Goal: Information Seeking & Learning: Check status

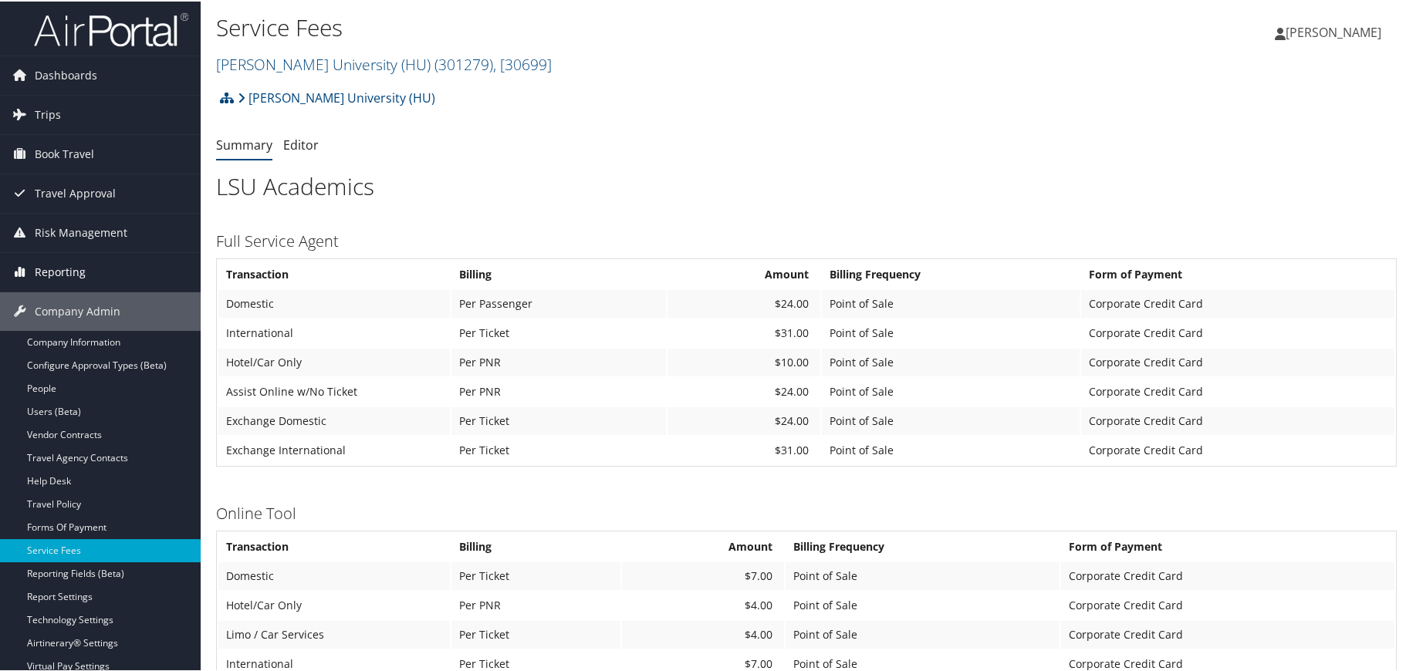
click at [74, 269] on span "Reporting" at bounding box center [60, 271] width 51 height 39
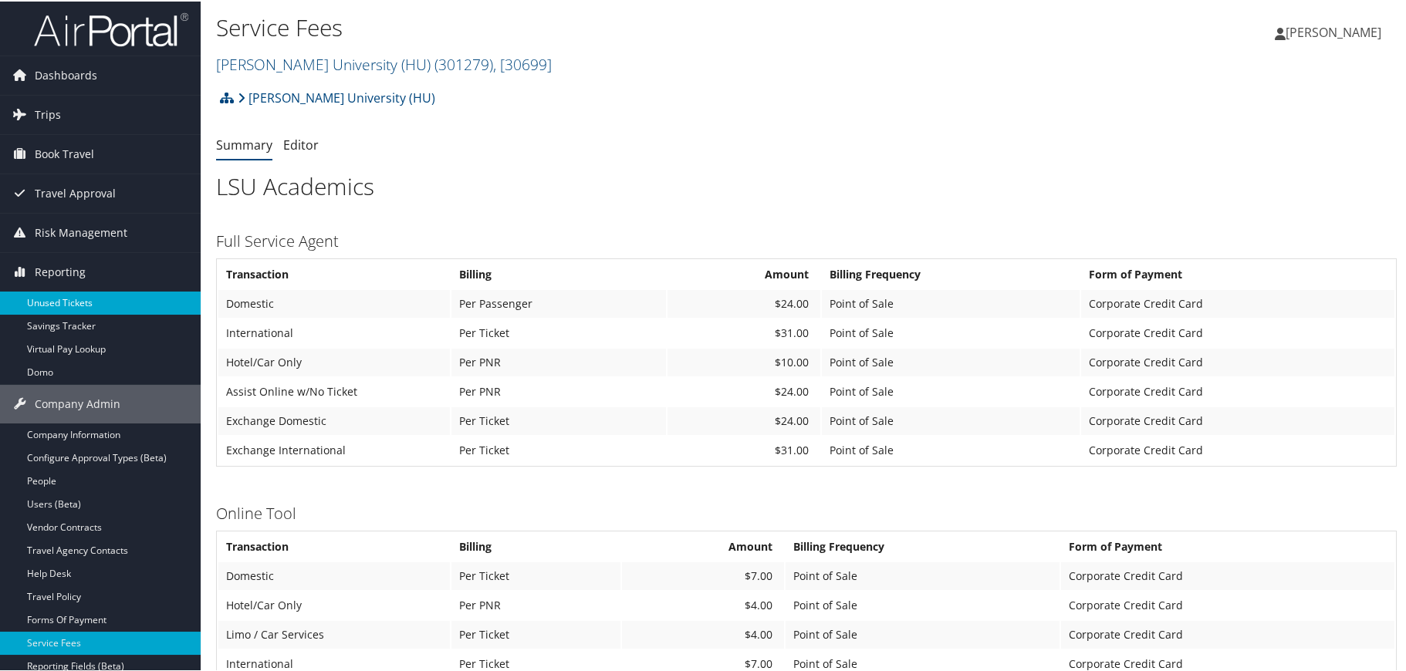
click at [73, 304] on link "Unused Tickets" at bounding box center [100, 301] width 201 height 23
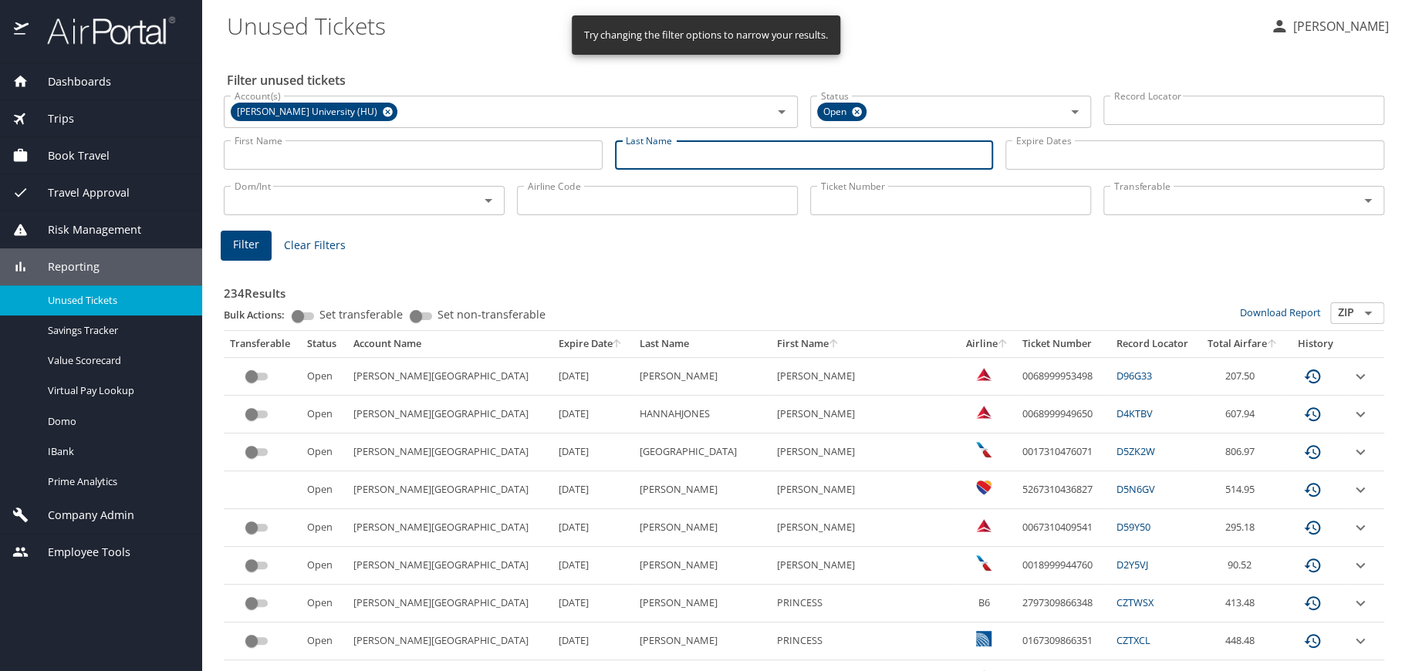
click at [662, 154] on input "Last Name" at bounding box center [804, 154] width 379 height 29
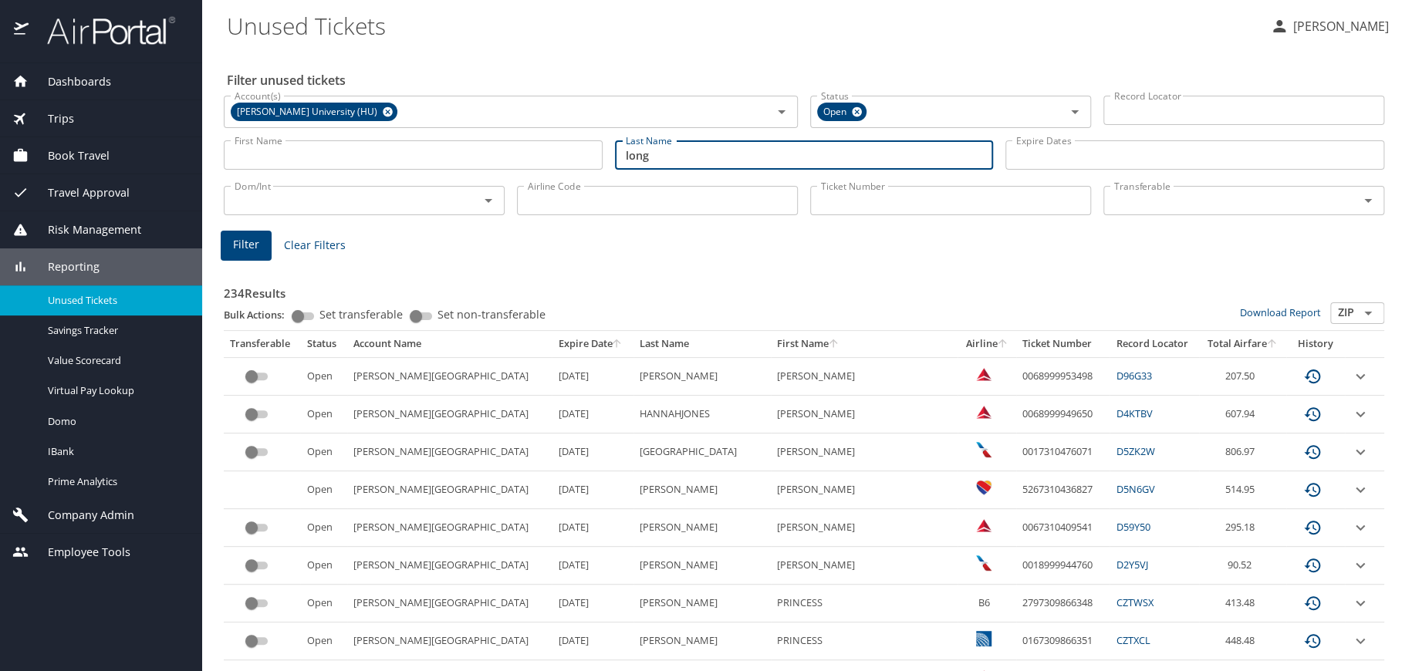
type input "long"
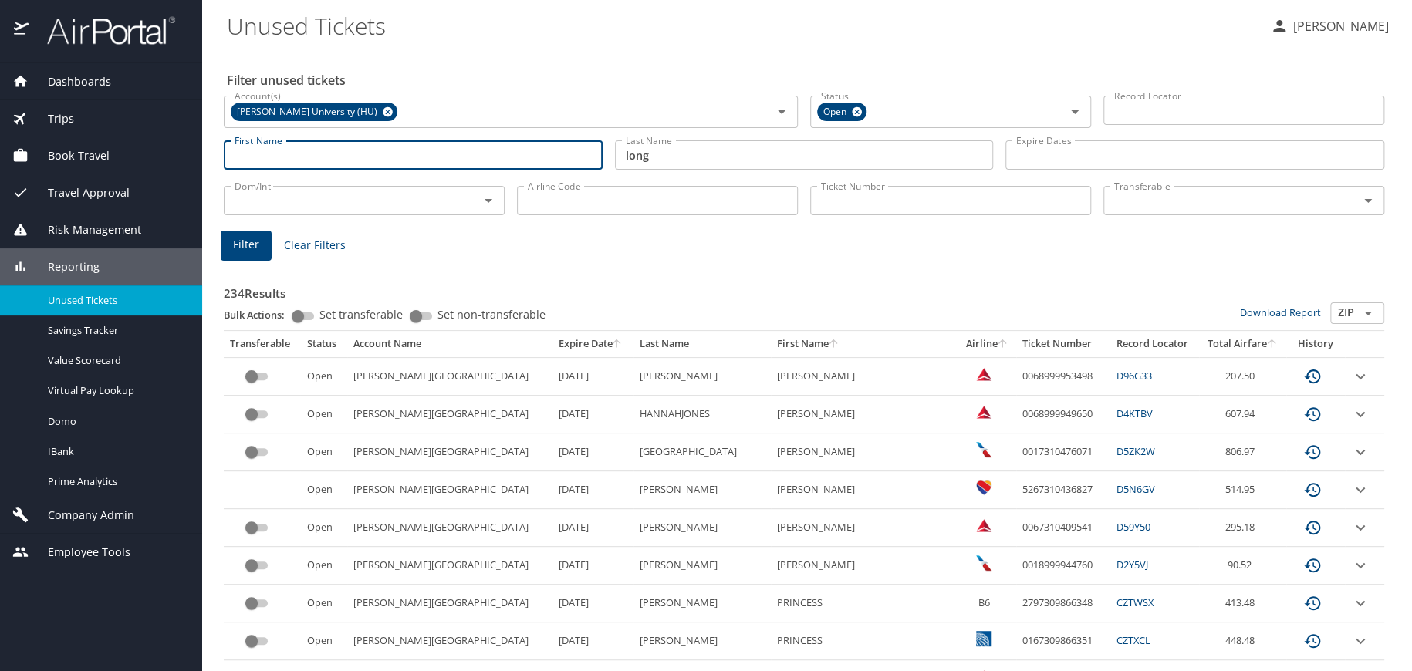
click at [367, 161] on input "First Name" at bounding box center [413, 154] width 379 height 29
type input "khaliz"
click at [242, 240] on span "Filter" at bounding box center [246, 244] width 26 height 19
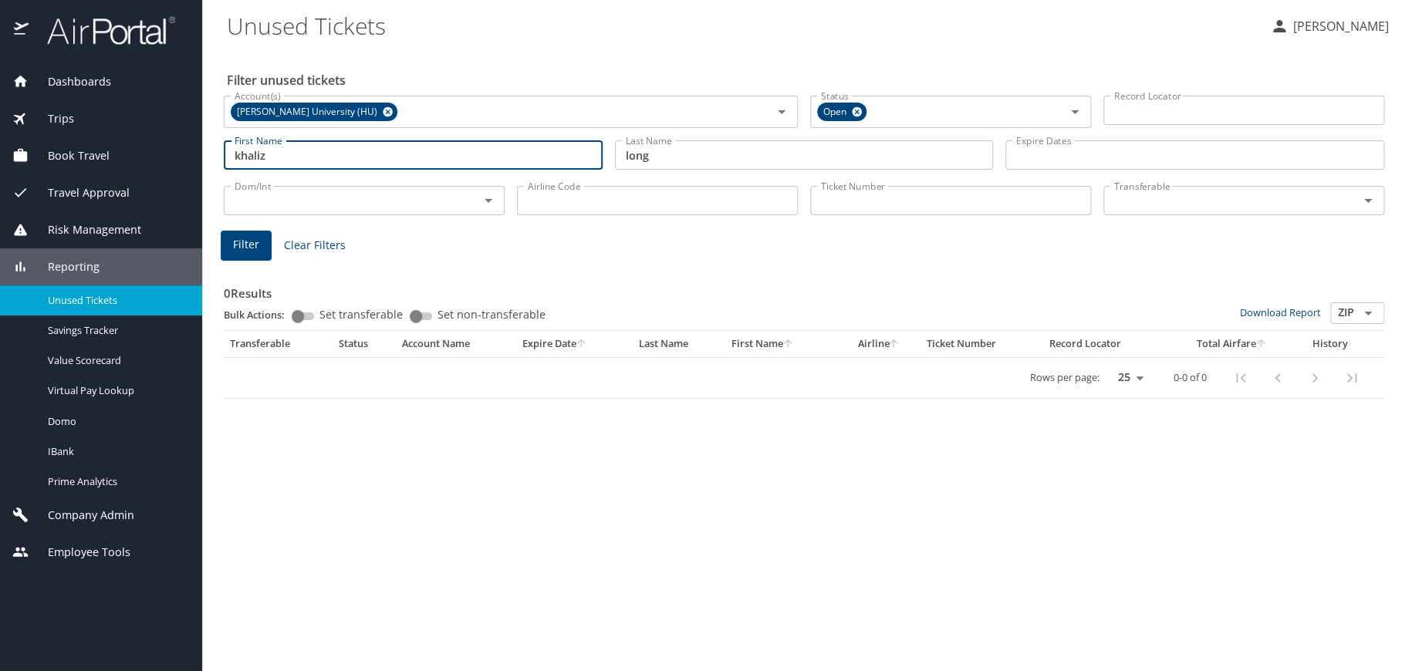
drag, startPoint x: 309, startPoint y: 154, endPoint x: 202, endPoint y: 161, distance: 106.7
click at [202, 161] on main "Unused Tickets Kelley Kokes Filter unused tickets Account(s) Howard University …" at bounding box center [807, 335] width 1210 height 671
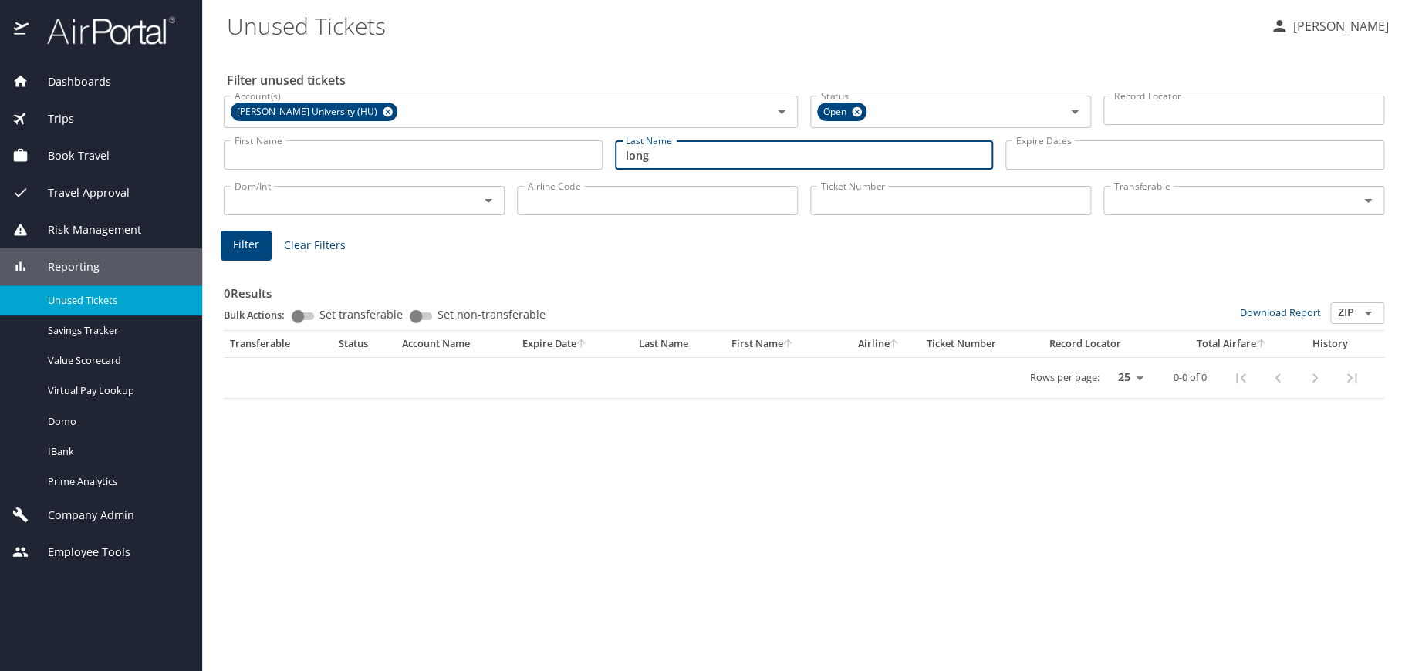
drag, startPoint x: 647, startPoint y: 151, endPoint x: 612, endPoint y: 150, distance: 34.7
click at [612, 150] on div "Last Name long Last Name" at bounding box center [804, 155] width 391 height 55
click at [845, 201] on input "Ticket Number" at bounding box center [950, 200] width 281 height 29
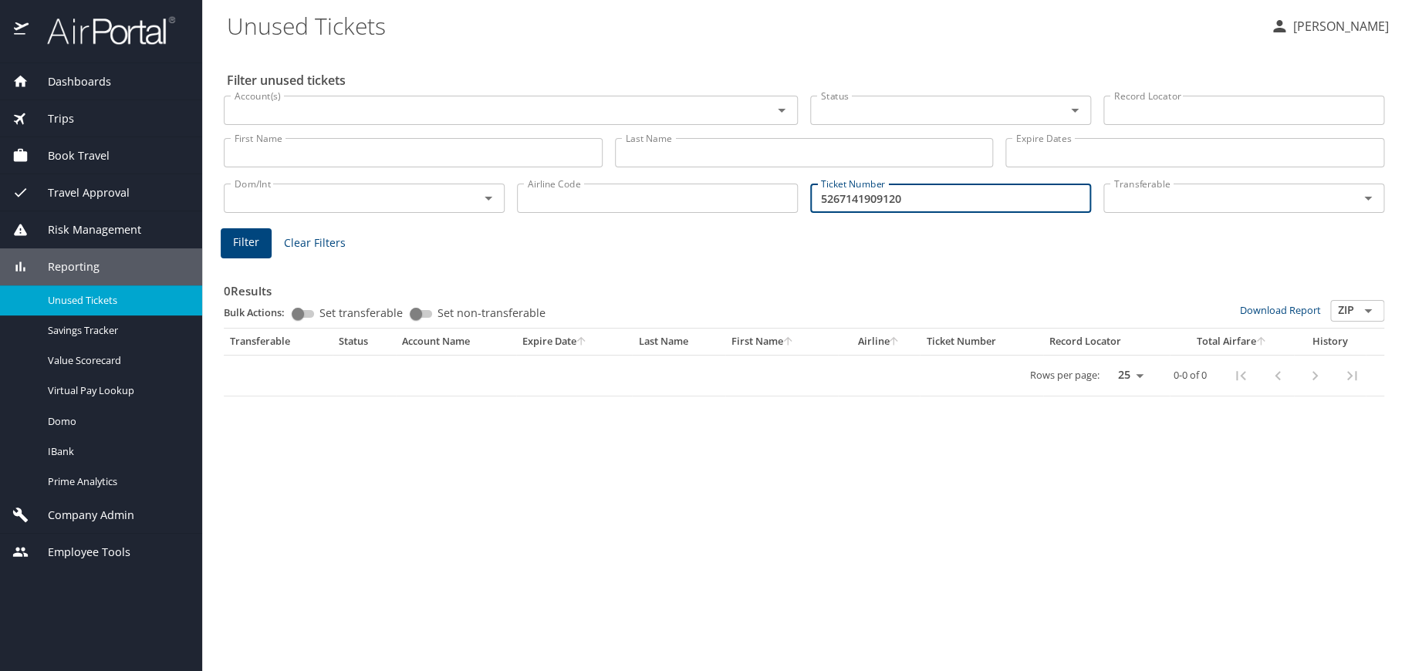
click at [252, 238] on span "Filter" at bounding box center [246, 242] width 26 height 19
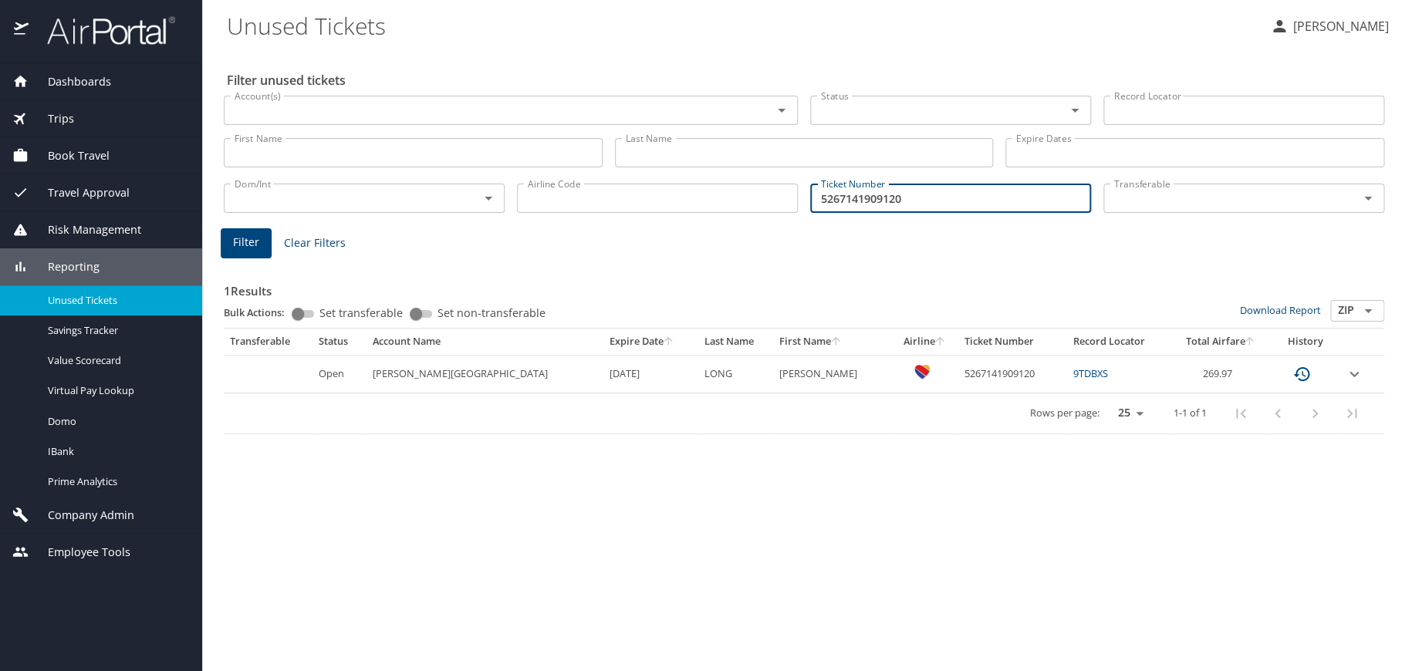
drag, startPoint x: 936, startPoint y: 194, endPoint x: 813, endPoint y: 205, distance: 123.2
click at [813, 205] on input "5267141909120" at bounding box center [950, 198] width 281 height 29
type input "0068999915850"
click at [244, 245] on span "Filter" at bounding box center [246, 242] width 26 height 19
click at [933, 214] on div "Ticket Number 0068999915850 Ticket Number" at bounding box center [950, 196] width 293 height 51
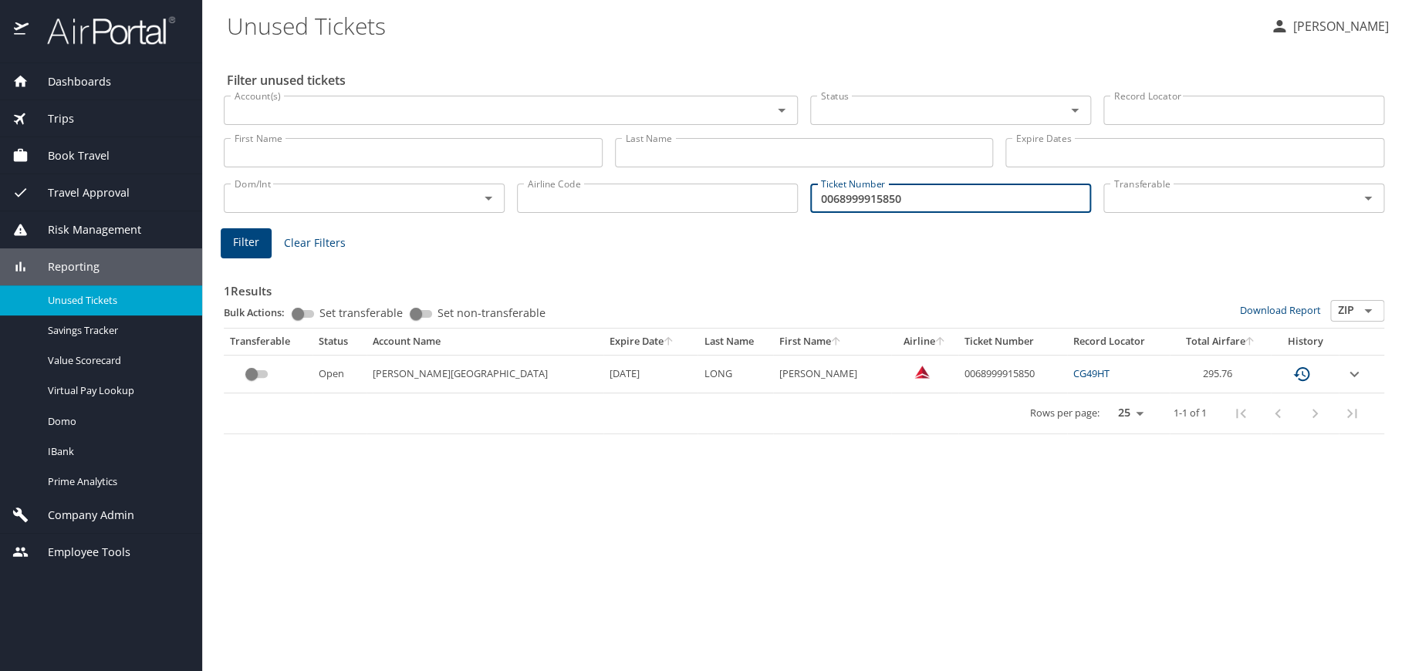
drag, startPoint x: 925, startPoint y: 200, endPoint x: 789, endPoint y: 191, distance: 136.9
click at [790, 191] on div "Dom/Int Dom/Int Airline Code Airline Code Ticket Number 0068999915850 Ticket Nu…" at bounding box center [804, 196] width 1173 height 51
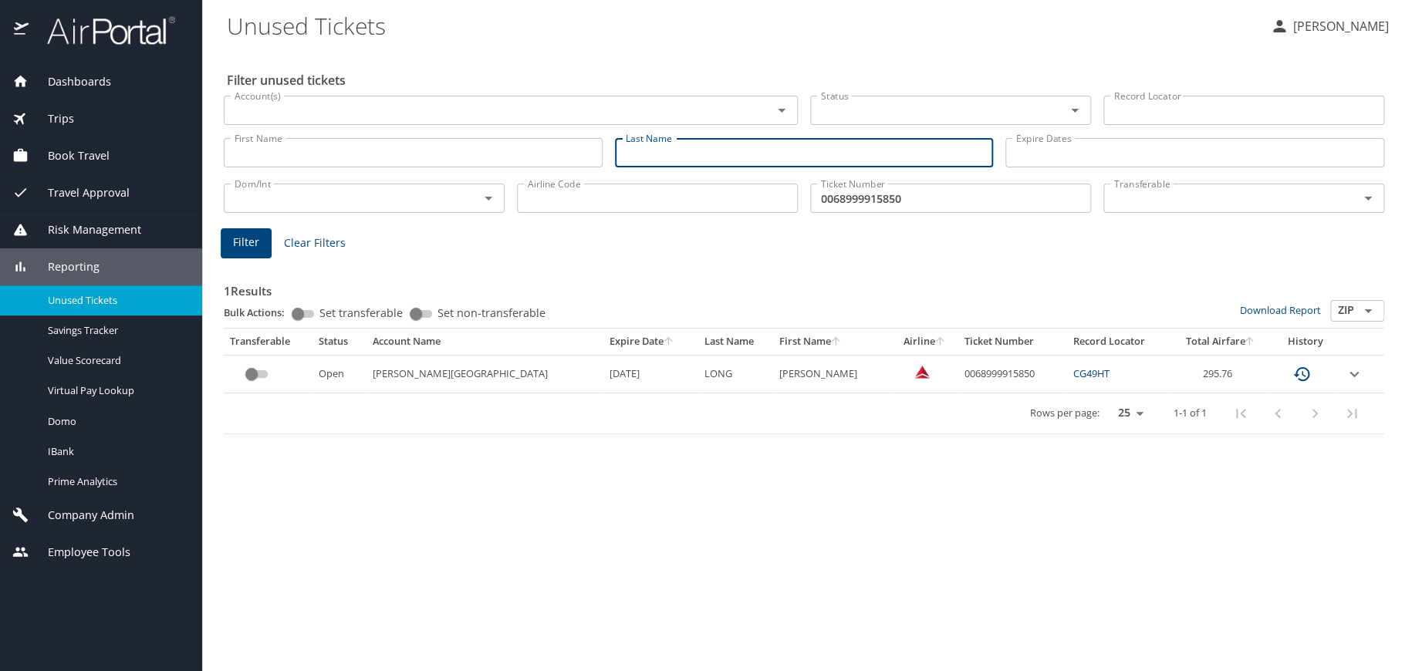
click at [668, 157] on input "Last Name" at bounding box center [804, 152] width 379 height 29
type input "k"
type input "khalid"
click at [248, 243] on span "Filter" at bounding box center [246, 242] width 26 height 19
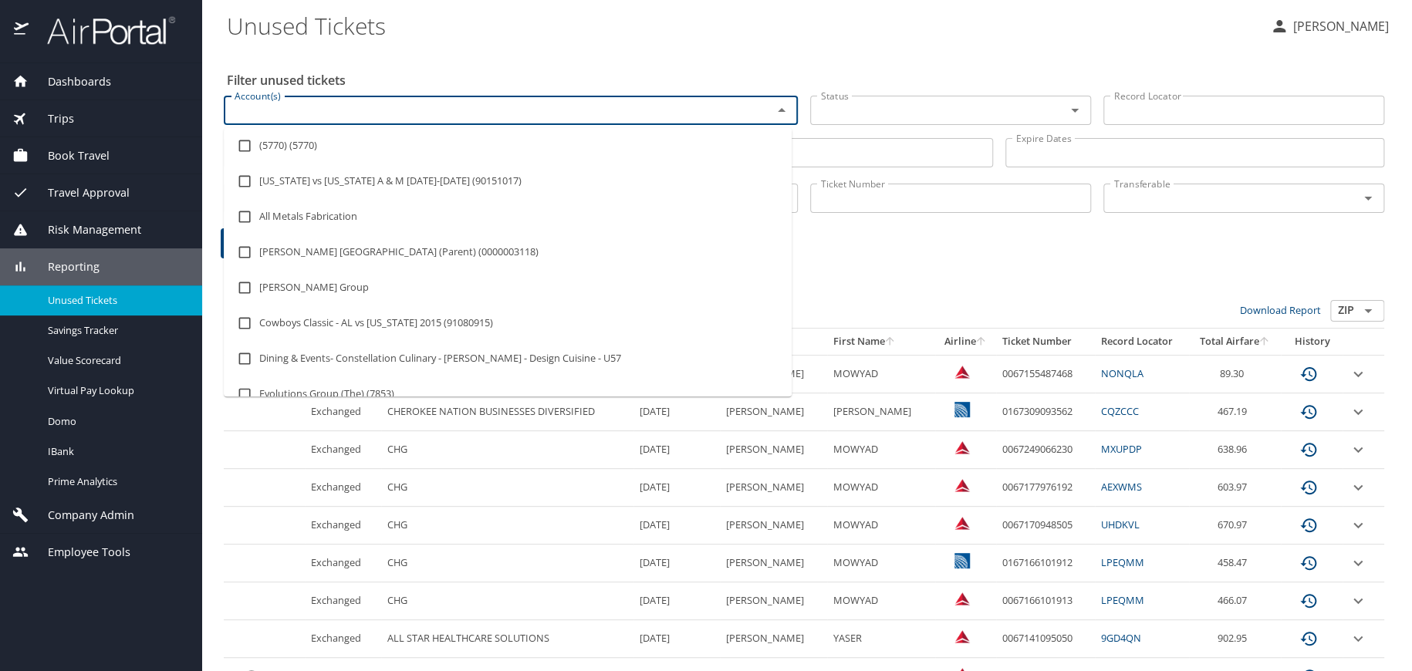
click at [386, 112] on input "Account(s)" at bounding box center [487, 110] width 519 height 20
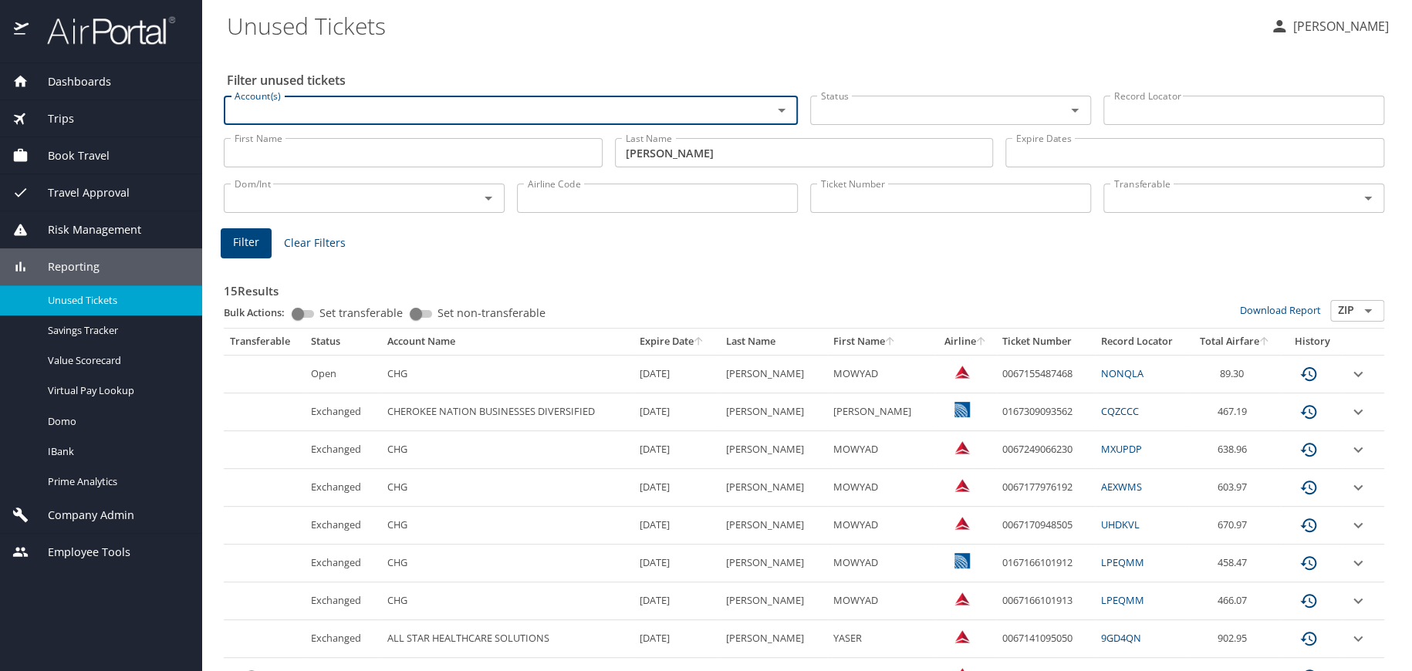
click at [386, 112] on input "Account(s)" at bounding box center [487, 110] width 519 height 20
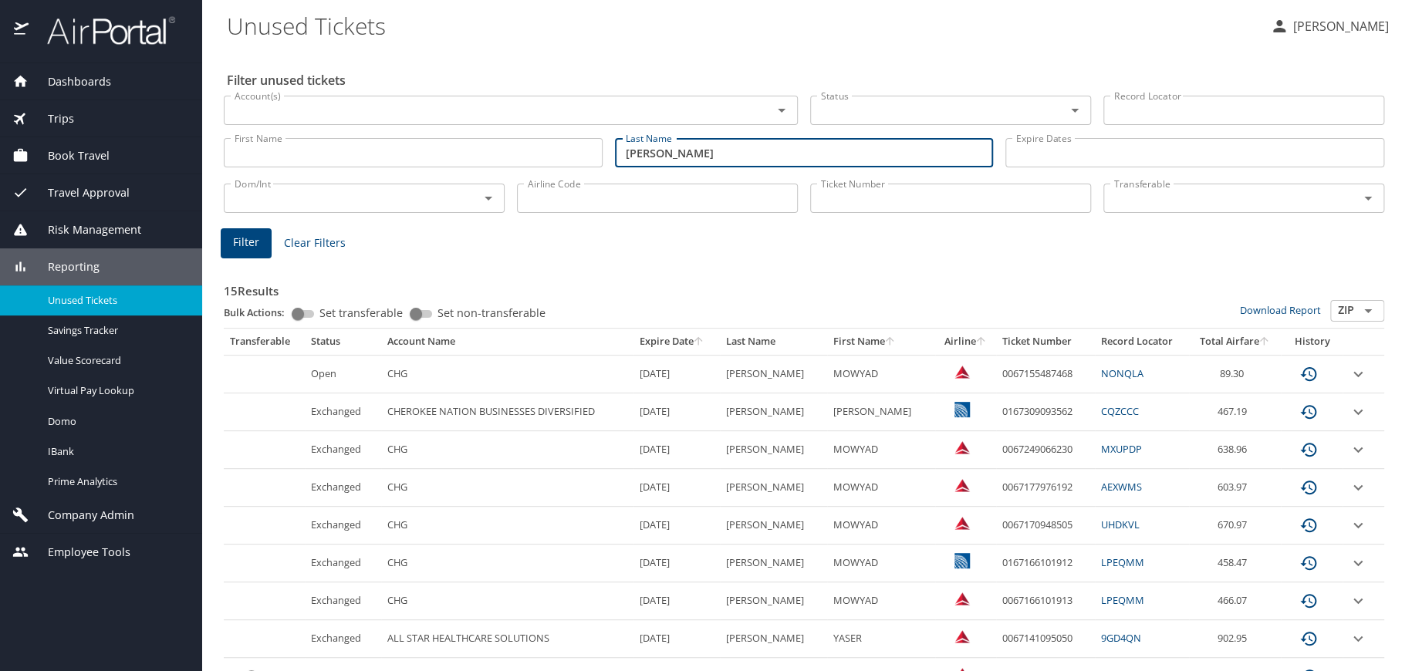
drag, startPoint x: 661, startPoint y: 151, endPoint x: 577, endPoint y: 155, distance: 85.0
click at [577, 155] on div "First Name First Name Last Name khalid Last Name Expire Dates Expire Dates" at bounding box center [804, 153] width 1173 height 55
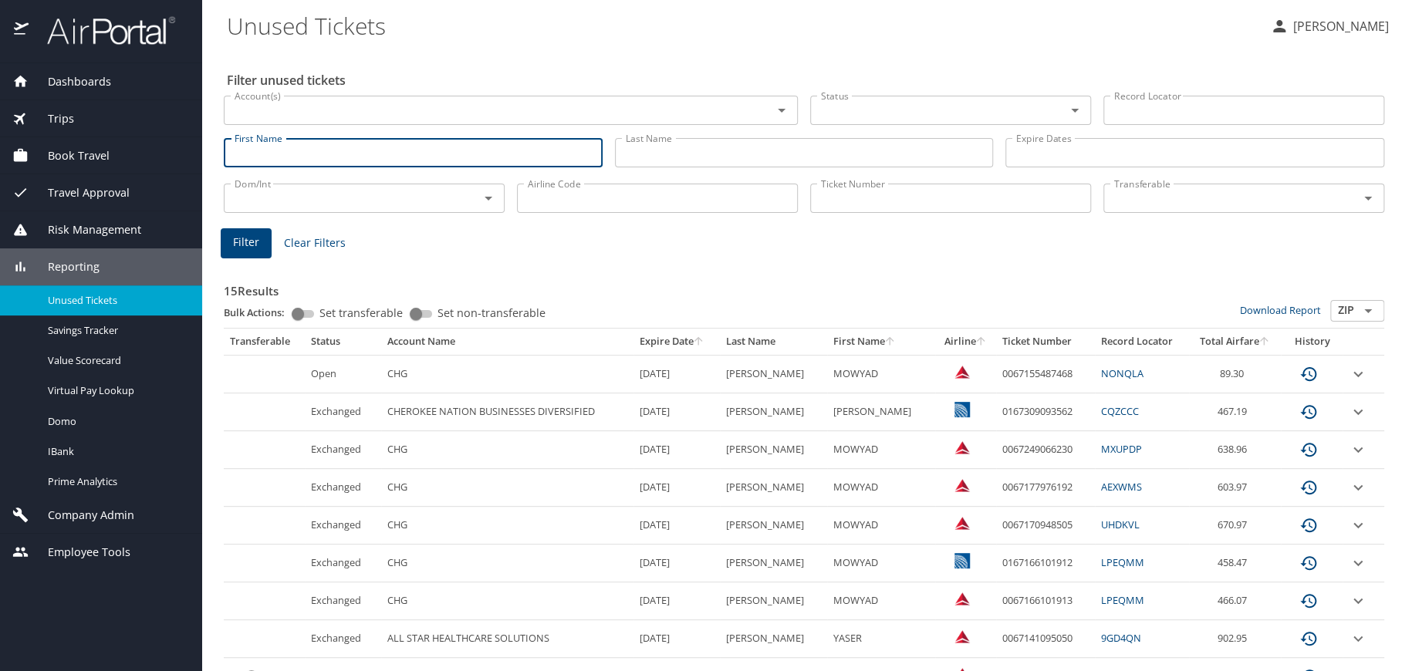
click at [345, 151] on input "First Name" at bounding box center [413, 152] width 379 height 29
type input "khalid"
click at [286, 104] on input "Account(s)" at bounding box center [487, 110] width 519 height 20
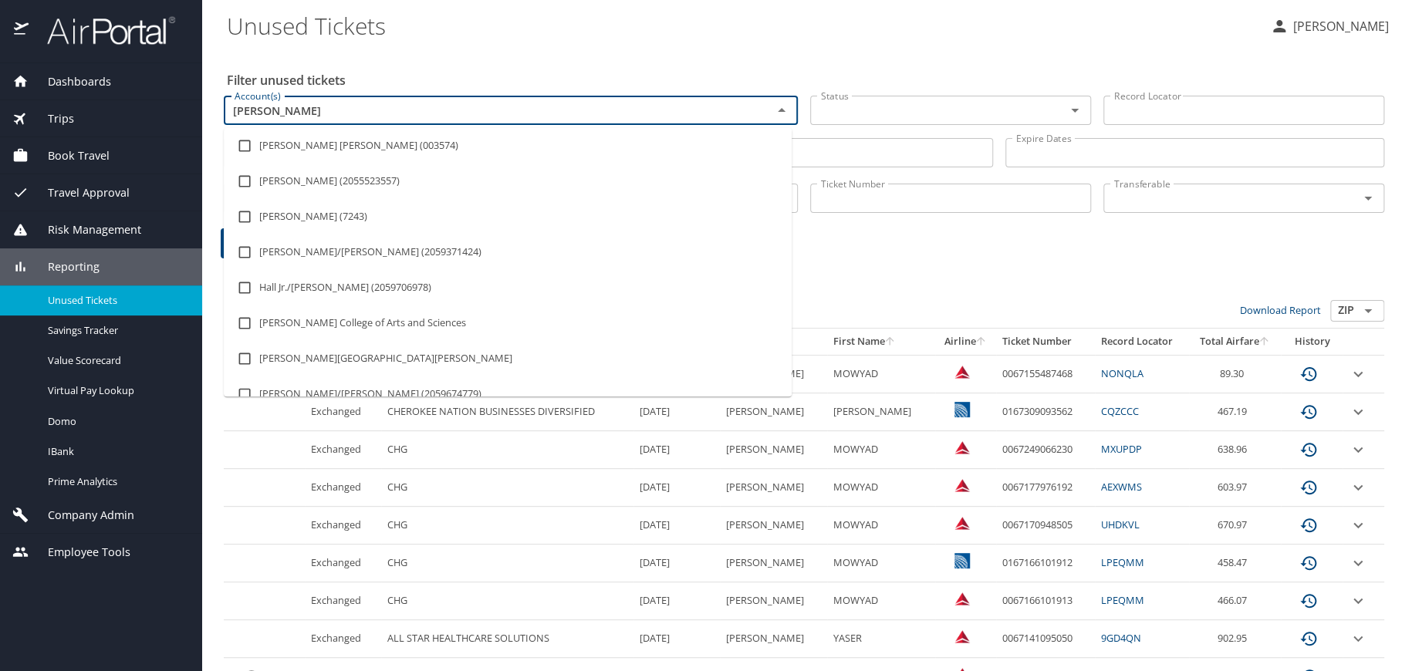
type input "howard u"
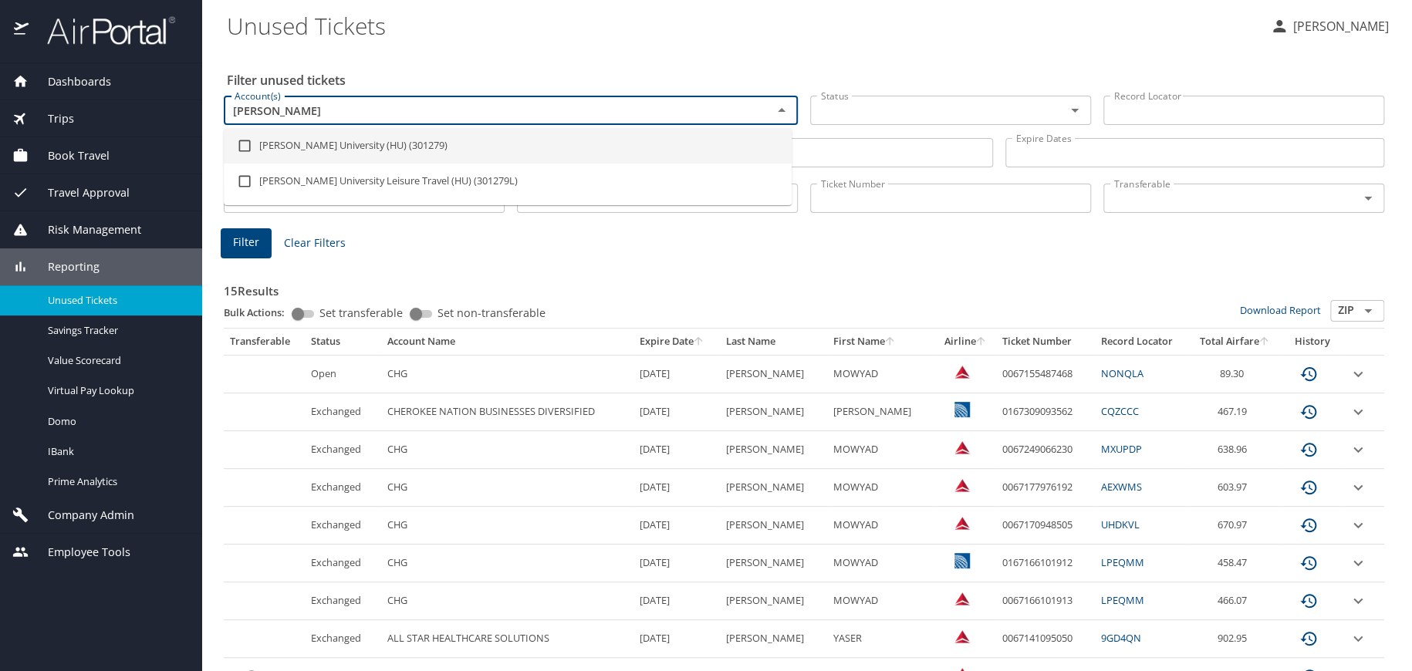
click at [286, 146] on li "Howard University (HU) (301279)" at bounding box center [508, 146] width 568 height 36
checkbox input "true"
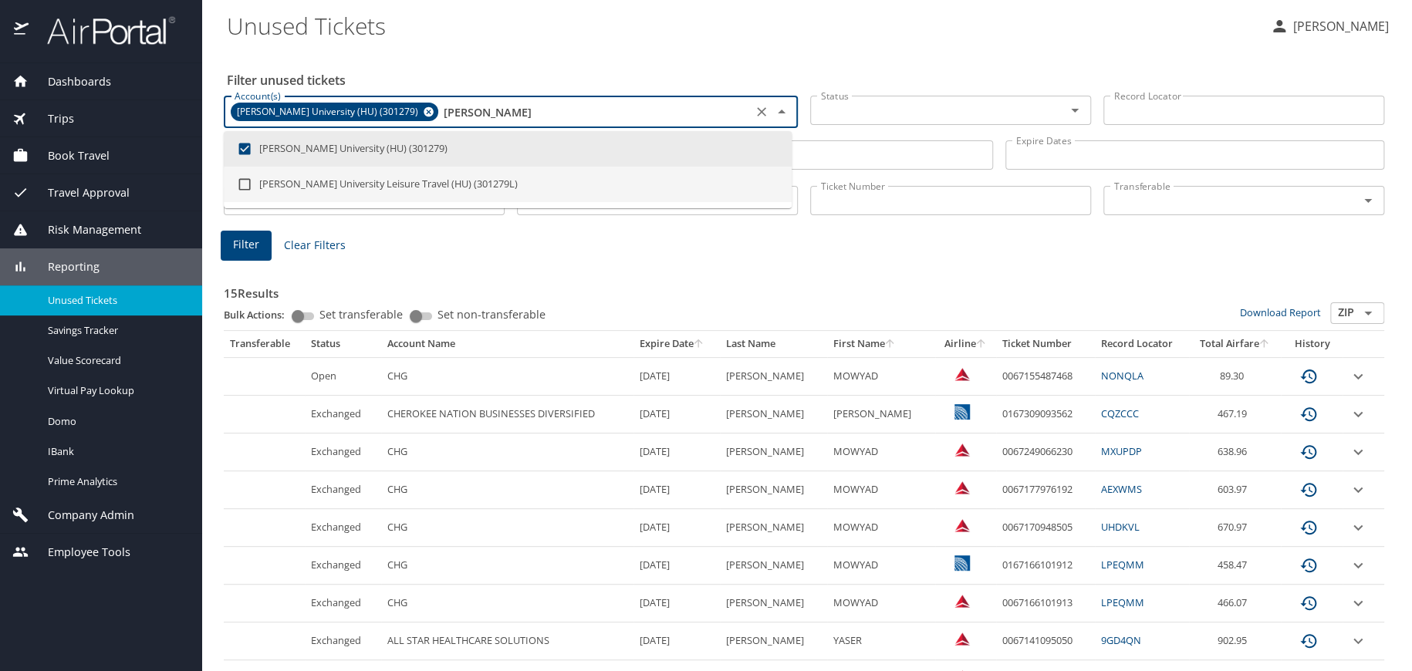
type input "howard u"
click at [245, 251] on span "Filter" at bounding box center [246, 244] width 26 height 19
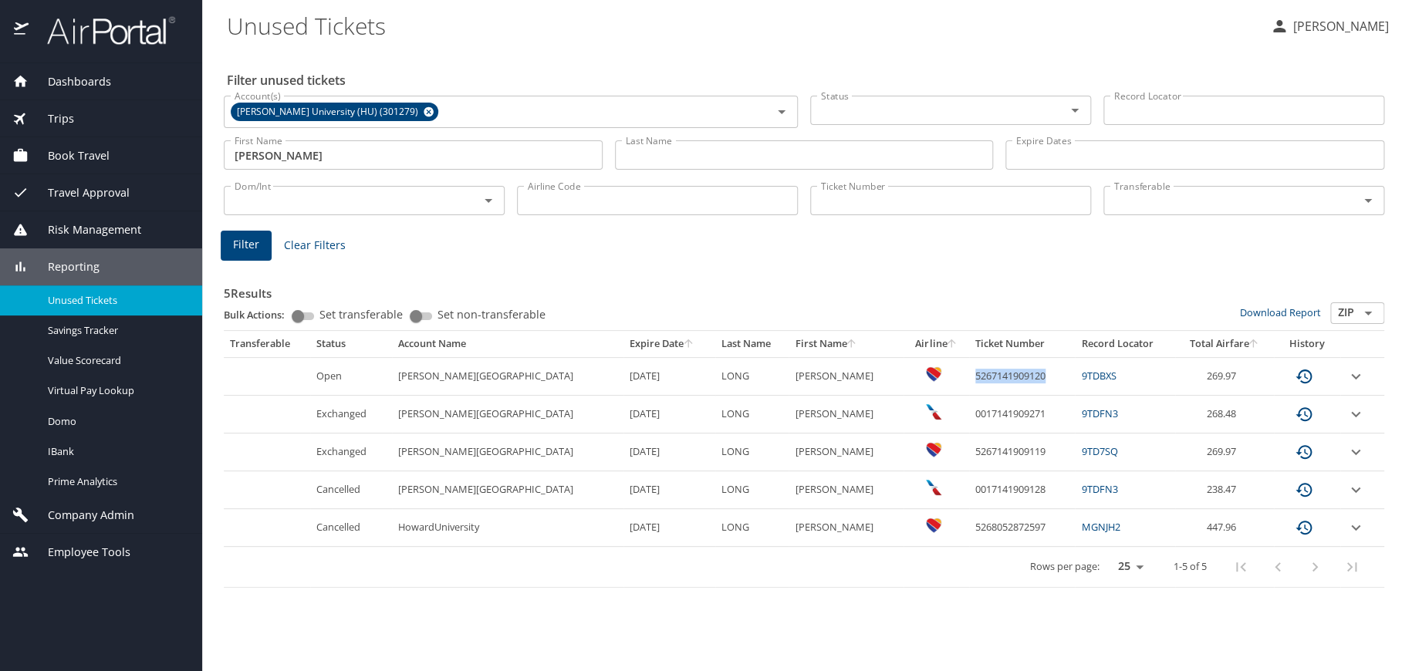
drag, startPoint x: 927, startPoint y: 375, endPoint x: 1011, endPoint y: 375, distance: 84.1
click at [1011, 375] on td "5267141909120" at bounding box center [1022, 376] width 106 height 38
copy td "5267141909120"
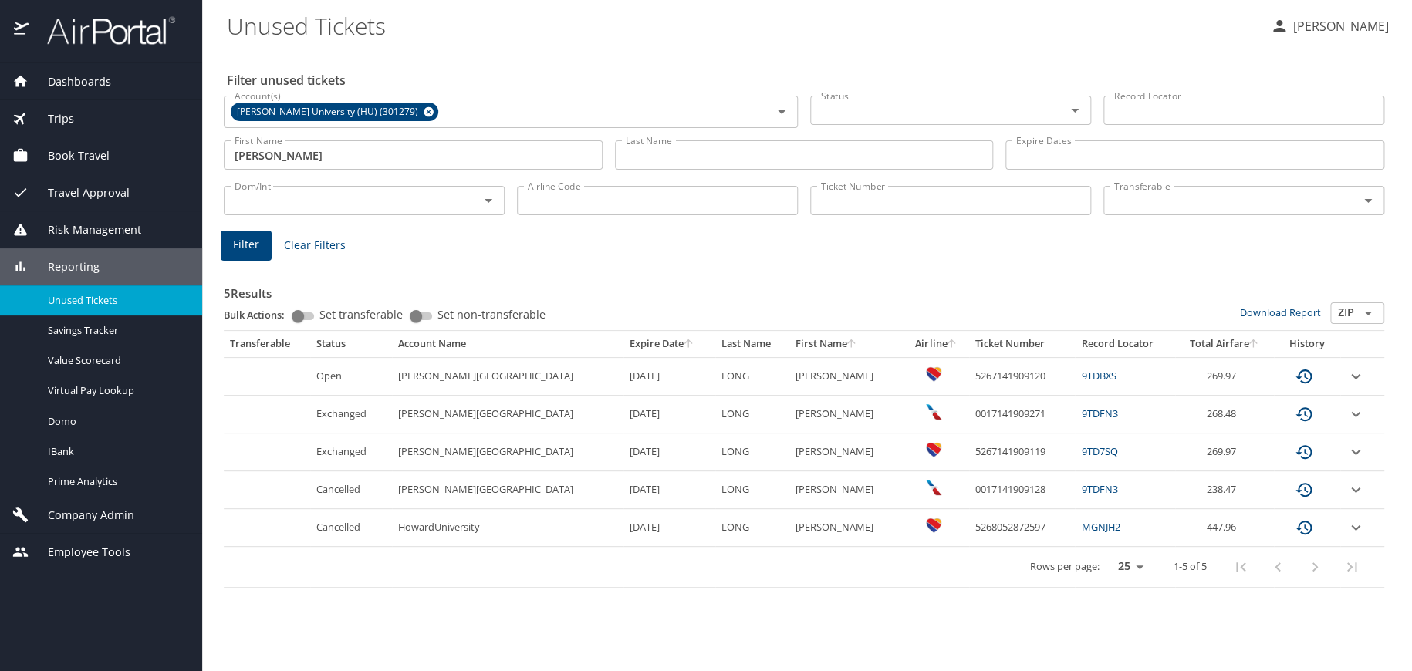
click at [1376, 244] on div "Filter Clear Filters" at bounding box center [804, 246] width 1167 height 30
